Goal: Transaction & Acquisition: Purchase product/service

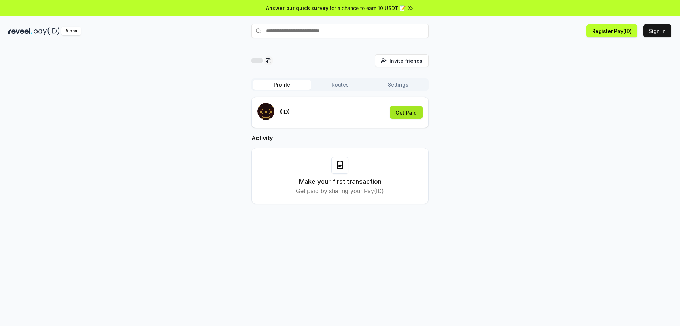
click at [404, 114] on button "Get Paid" at bounding box center [406, 112] width 33 height 13
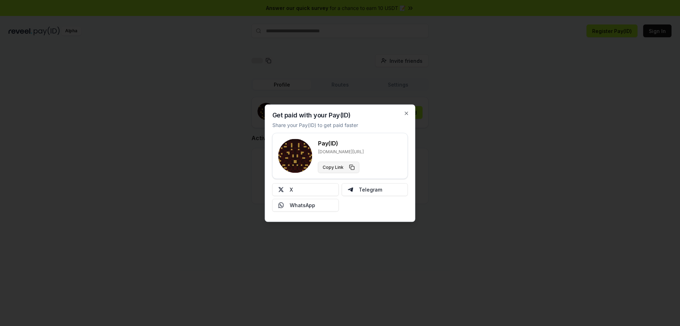
click at [341, 166] on button "Copy Link" at bounding box center [338, 166] width 41 height 11
click at [408, 114] on icon "button" at bounding box center [406, 113] width 3 height 3
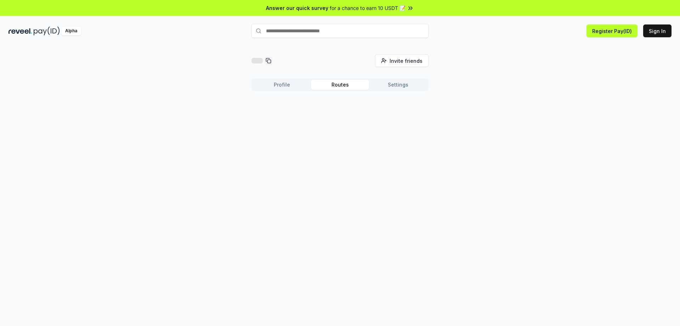
click at [349, 86] on button "Routes" at bounding box center [340, 85] width 58 height 10
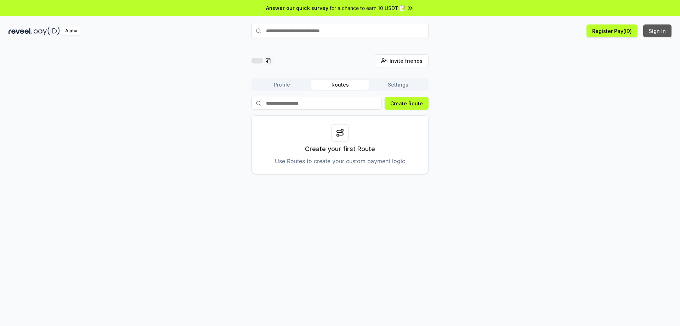
click at [655, 27] on button "Sign In" at bounding box center [658, 30] width 28 height 13
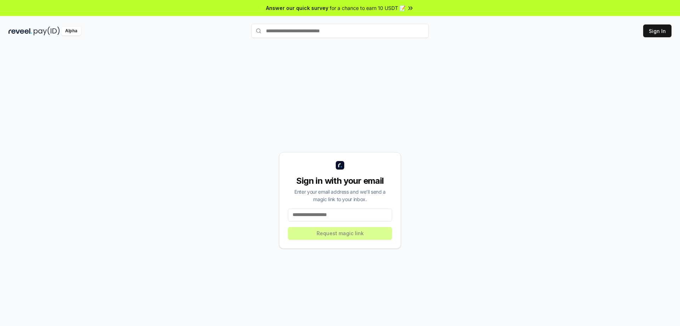
click at [347, 215] on input at bounding box center [340, 214] width 104 height 13
click at [275, 195] on div "Sign in with your email Enter your email address and we’ll send a magic link to…" at bounding box center [340, 200] width 663 height 292
click at [22, 27] on img at bounding box center [21, 31] width 24 height 9
click at [351, 211] on input at bounding box center [340, 214] width 104 height 13
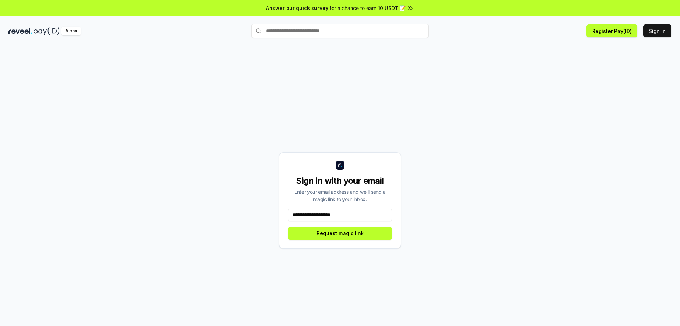
type input "**********"
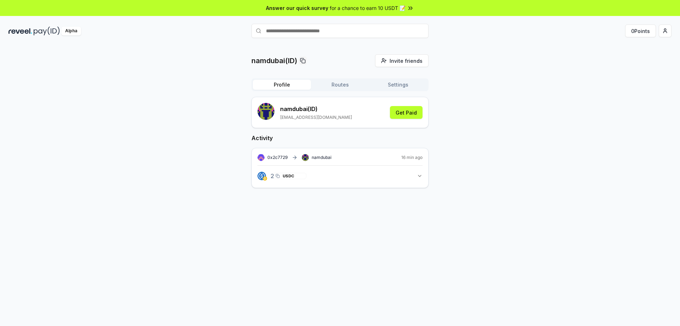
click at [298, 180] on div "2.000 USDC 2 USDC" at bounding box center [288, 176] width 39 height 12
click at [336, 178] on button "2.000 USDC 2 USDC" at bounding box center [340, 176] width 165 height 12
click at [410, 115] on button "Get Paid" at bounding box center [406, 112] width 33 height 13
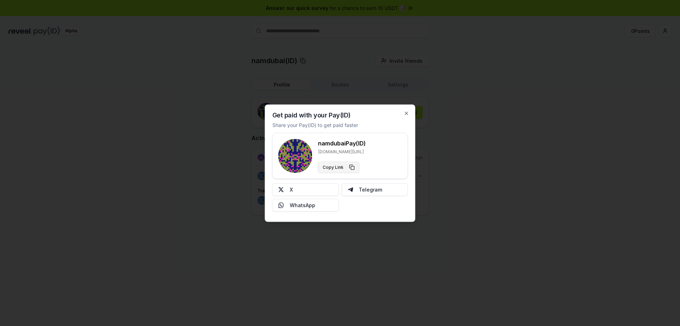
click at [342, 167] on button "Copy Link" at bounding box center [338, 166] width 41 height 11
drag, startPoint x: 320, startPoint y: 152, endPoint x: 346, endPoint y: 152, distance: 26.2
click at [346, 152] on p "reveel.id/pay/namdubai" at bounding box center [342, 151] width 48 height 6
click at [348, 152] on p "reveel.id/pay/namdubai" at bounding box center [342, 151] width 48 height 6
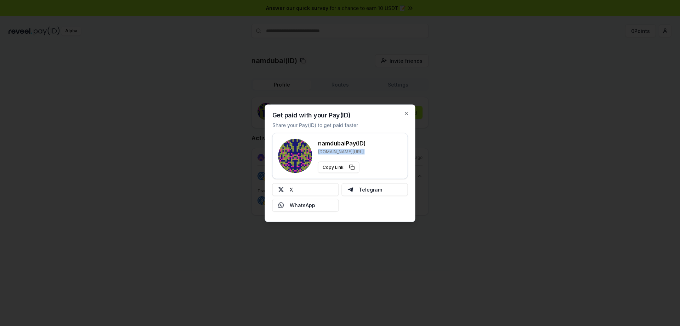
click at [348, 152] on p "reveel.id/pay/namdubai" at bounding box center [342, 151] width 48 height 6
copy p "reveel.id/pay/namdubai"
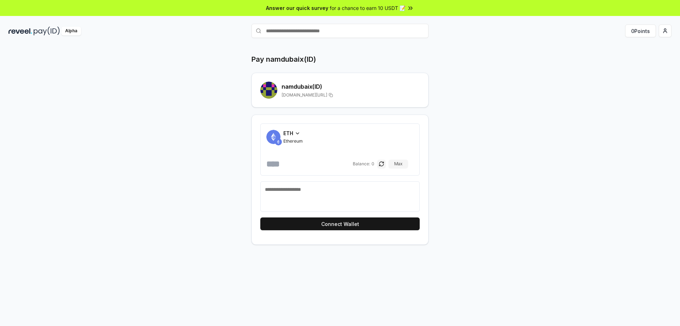
click at [296, 133] on icon at bounding box center [298, 133] width 6 height 6
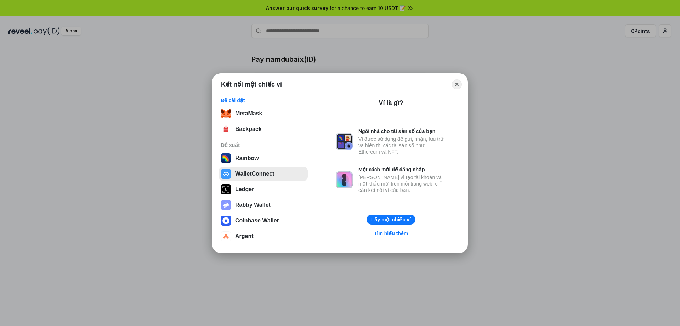
click at [257, 172] on button "WalletConnect" at bounding box center [263, 174] width 89 height 14
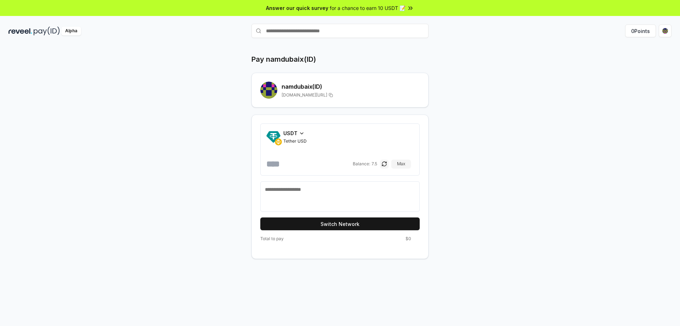
click at [310, 158] on input "number" at bounding box center [309, 163] width 85 height 11
click at [298, 133] on div "USDT" at bounding box center [295, 132] width 23 height 7
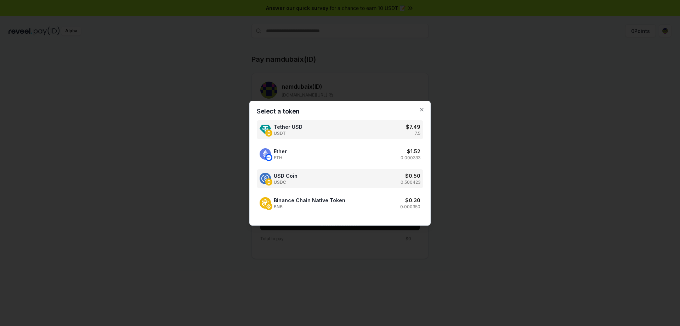
click at [298, 178] on div "USD Coin USDC $ 0.50 0.500423" at bounding box center [340, 178] width 167 height 19
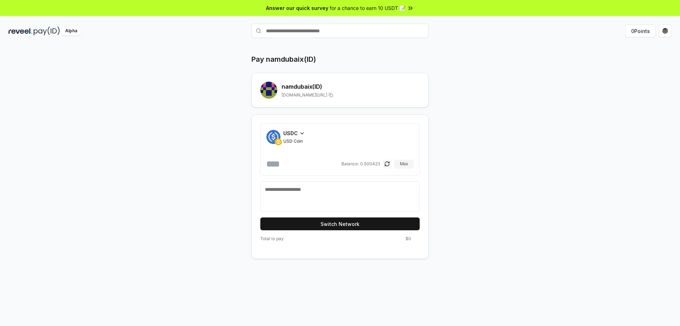
click at [296, 131] on span "USDC" at bounding box center [291, 132] width 15 height 7
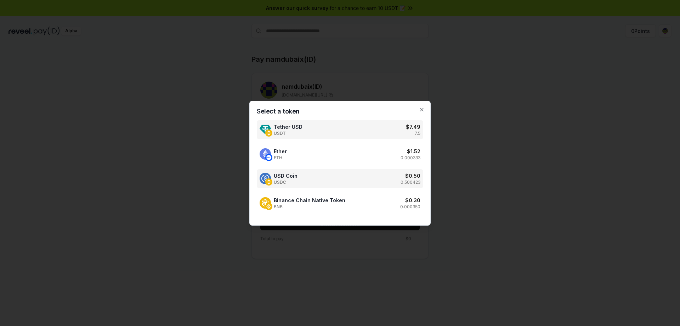
click at [329, 121] on div "Tether USD USDT $ 7.49 7.5" at bounding box center [340, 129] width 167 height 19
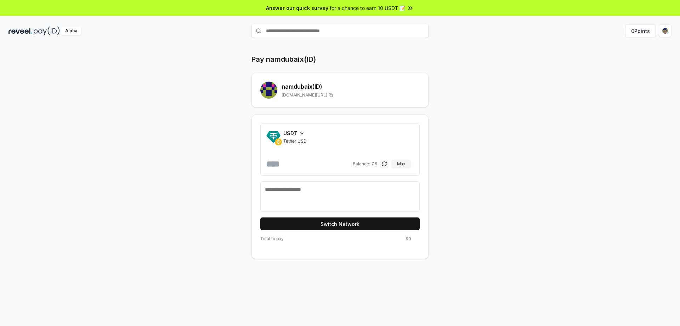
click at [297, 158] on div "USDT Tether USD Balance: 7.5 Max" at bounding box center [340, 149] width 147 height 40
click at [282, 162] on input "number" at bounding box center [309, 163] width 85 height 11
type input "*"
click at [207, 204] on div "Pay namdubaix(ID) namdubaix (ID) [DOMAIN_NAME][URL] USDT Tether USD * Balance: …" at bounding box center [340, 156] width 425 height 204
click at [297, 131] on span "USDT" at bounding box center [291, 132] width 14 height 7
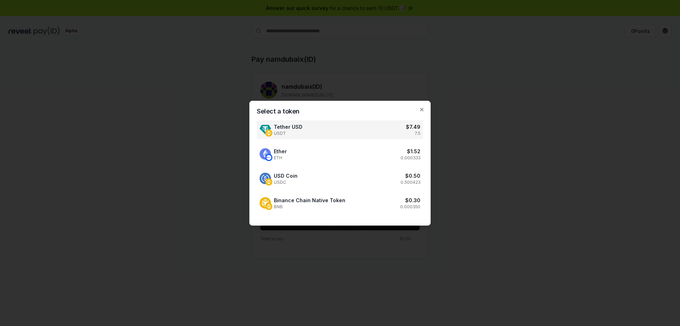
drag, startPoint x: 579, startPoint y: 149, endPoint x: 643, endPoint y: 87, distance: 88.5
click at [579, 149] on div at bounding box center [340, 163] width 680 height 326
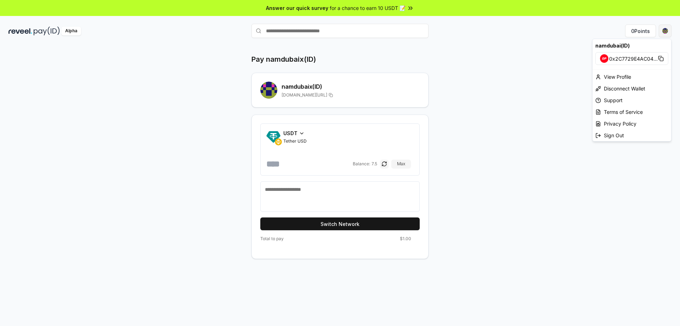
click at [668, 32] on html "Answer our quick survey for a chance to earn 10 USDT 📝 Alpha 0 Points Pay namdu…" at bounding box center [340, 163] width 680 height 326
click at [621, 78] on div "View Profile" at bounding box center [632, 77] width 79 height 12
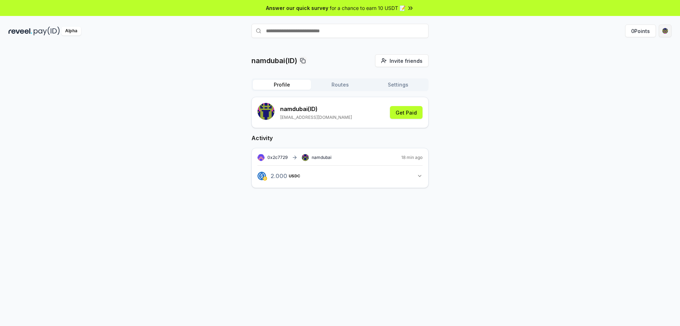
click at [671, 27] on html "Answer our quick survey for a chance to earn 10 USDT 📝 Alpha 0 Points namdubai(…" at bounding box center [340, 163] width 680 height 326
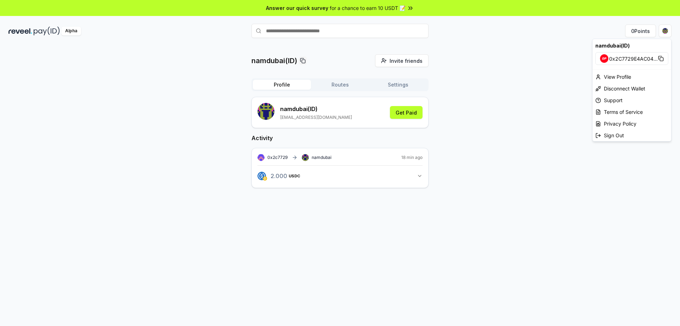
click at [318, 175] on html "Answer our quick survey for a chance to earn 10 USDT 📝 Alpha 0 Points namdubai(…" at bounding box center [340, 163] width 680 height 326
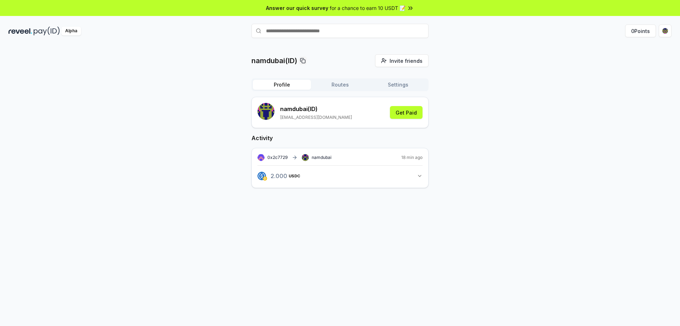
click at [308, 176] on button "2.000 USDC 2 USDC" at bounding box center [340, 176] width 165 height 12
click at [292, 201] on span "USDC" at bounding box center [287, 200] width 12 height 4
click at [290, 175] on span "USDC" at bounding box center [289, 176] width 12 height 4
click at [269, 175] on div "2.000 USDC 2 USDC" at bounding box center [280, 176] width 45 height 12
click at [278, 161] on div "0x2c7729 namdubai" at bounding box center [295, 157] width 74 height 7
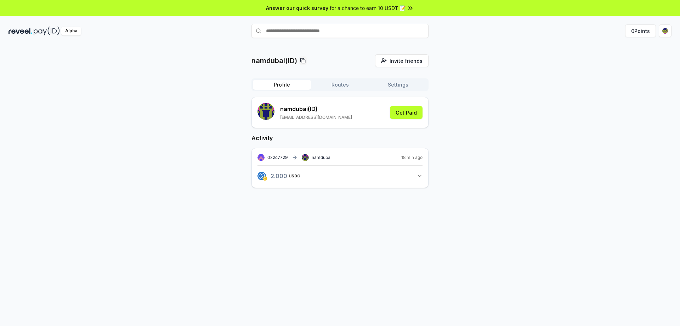
click at [305, 31] on input "text" at bounding box center [340, 31] width 177 height 14
type input "*********"
click at [417, 43] on span "Pay" at bounding box center [418, 44] width 13 height 11
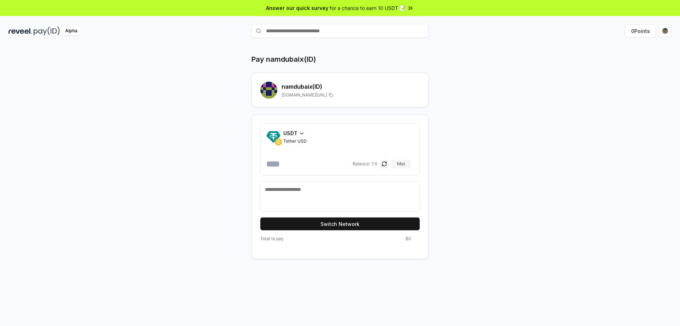
click at [298, 127] on div "USDT Tether USD Balance: 7.5 Max" at bounding box center [339, 149] width 159 height 52
click at [297, 134] on div "USDT" at bounding box center [295, 132] width 23 height 7
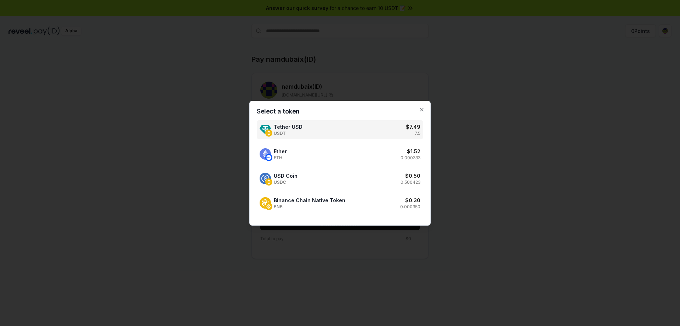
click at [173, 144] on div at bounding box center [340, 163] width 680 height 326
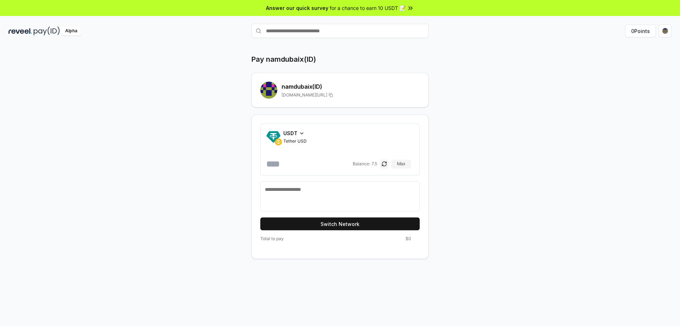
click at [290, 159] on input "number" at bounding box center [309, 163] width 85 height 11
type input "*"
click at [208, 210] on div "Pay namdubaix(ID) namdubaix (ID) reveel.id/pay/namdubaix USDT Tether USD * Bala…" at bounding box center [340, 156] width 425 height 204
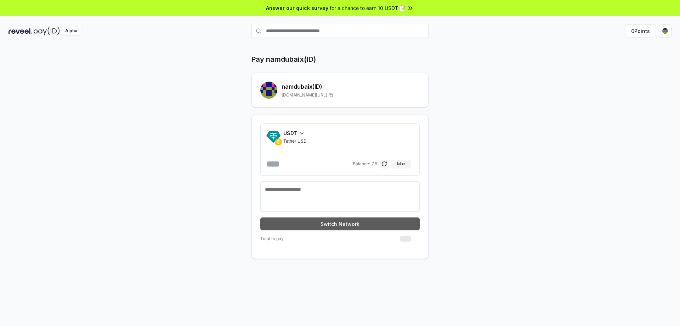
click at [297, 226] on button "Switch Network" at bounding box center [339, 223] width 159 height 13
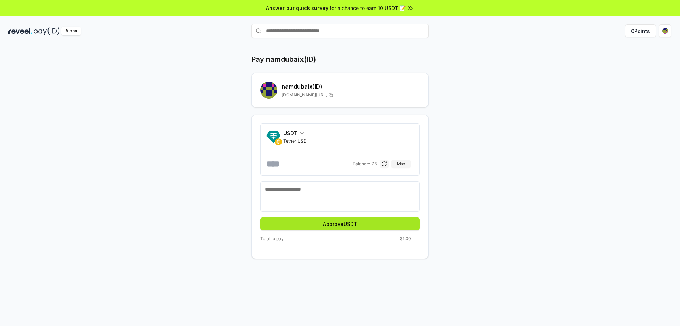
click at [318, 224] on button "Approve USDT" at bounding box center [339, 223] width 159 height 13
click at [414, 238] on icon at bounding box center [417, 239] width 6 height 6
click at [352, 224] on button "Pay" at bounding box center [339, 223] width 159 height 13
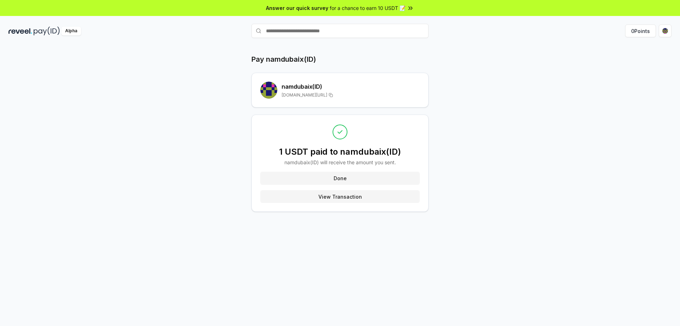
click at [340, 192] on button "View Transaction" at bounding box center [339, 196] width 159 height 13
click at [347, 176] on button "Done" at bounding box center [339, 178] width 159 height 13
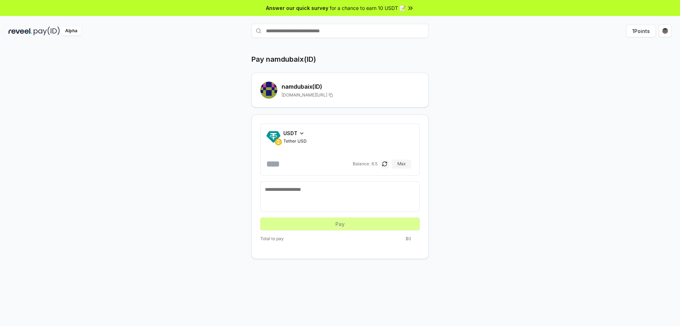
click at [388, 163] on button "button" at bounding box center [385, 163] width 9 height 9
click at [309, 192] on textarea at bounding box center [340, 196] width 150 height 21
click at [320, 31] on input "text" at bounding box center [340, 31] width 177 height 14
type input "**********"
click at [643, 28] on button "1 Points" at bounding box center [642, 30] width 30 height 13
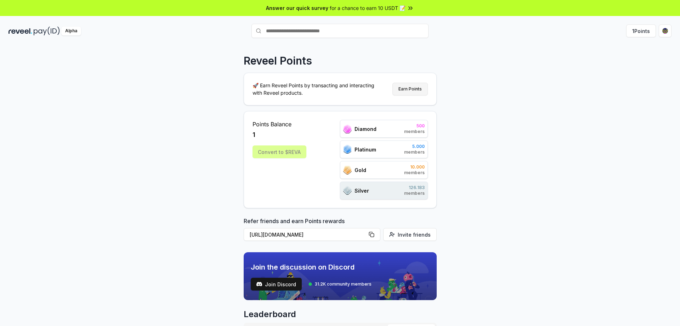
click at [421, 92] on button "Earn Points" at bounding box center [410, 89] width 35 height 13
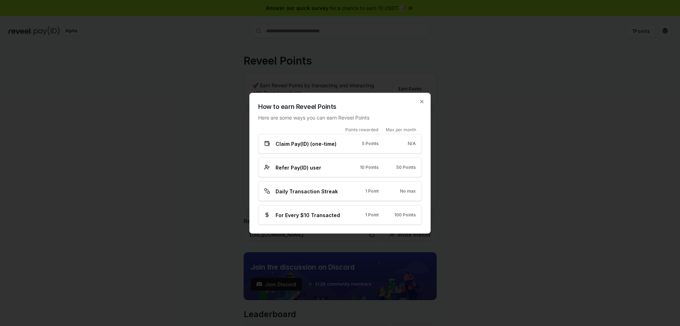
click at [312, 147] on span "Claim Pay(ID) (one-time)" at bounding box center [306, 143] width 61 height 7
click at [423, 100] on icon "button" at bounding box center [422, 102] width 6 height 6
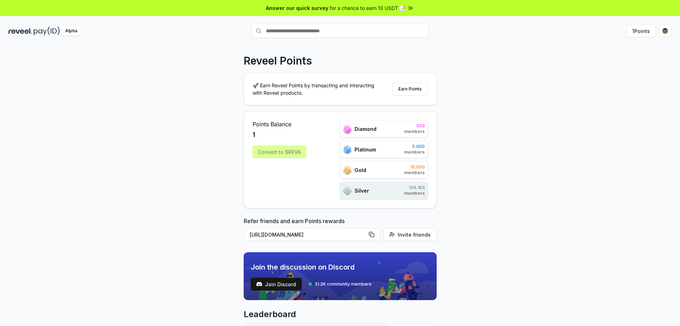
click at [30, 25] on div "Alpha 1 Points" at bounding box center [340, 31] width 680 height 18
click at [30, 31] on img at bounding box center [21, 31] width 24 height 9
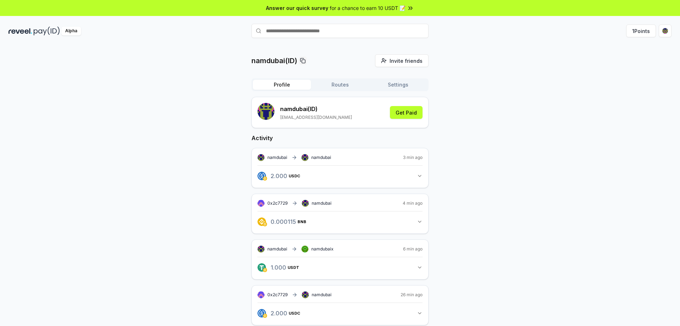
click at [350, 175] on button "2.000 USDC 2 USDC" at bounding box center [340, 176] width 165 height 12
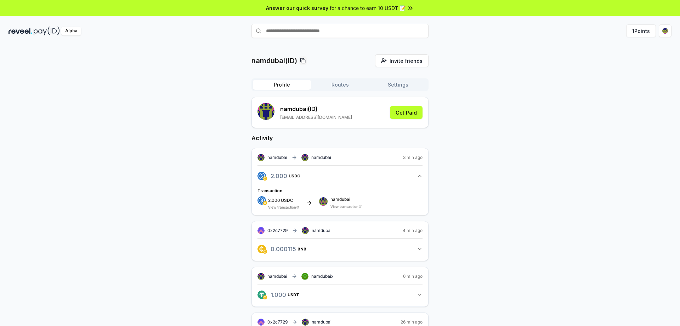
click at [340, 211] on div "namdubai namdubai 3 min ago 2.000 USDC 2 USDC Transaction 2.000 USDC View trans…" at bounding box center [340, 181] width 177 height 67
click at [341, 208] on link "View transaction" at bounding box center [345, 206] width 28 height 4
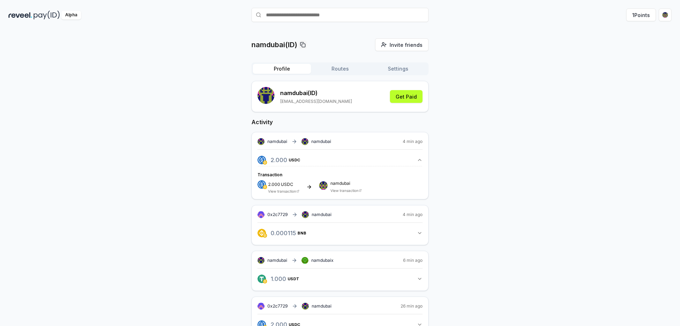
scroll to position [38, 0]
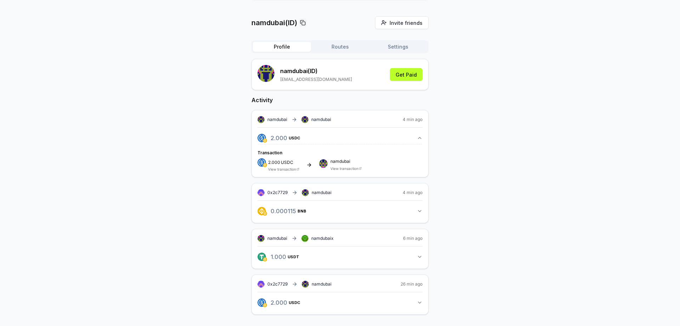
click at [339, 163] on span "namdubai" at bounding box center [346, 161] width 31 height 4
click at [340, 166] on link "View transaction" at bounding box center [345, 168] width 28 height 4
click at [286, 170] on link "View transaction" at bounding box center [282, 169] width 28 height 4
